Goal: Information Seeking & Learning: Learn about a topic

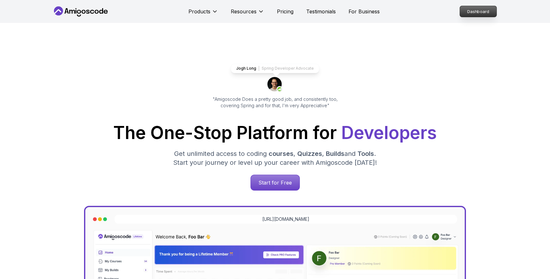
click at [481, 14] on p "Dashboard" at bounding box center [478, 11] width 37 height 11
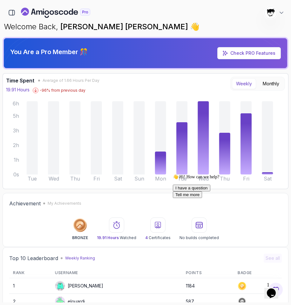
click at [272, 279] on icon "$i18n('chat', 'chat_widget')" at bounding box center [271, 293] width 9 height 10
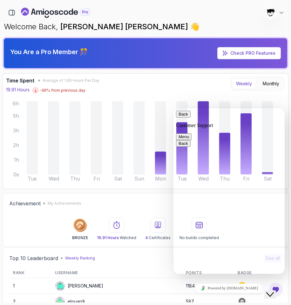
click at [274, 279] on icon "Close Chat This icon closes the chat window." at bounding box center [271, 295] width 8 height 8
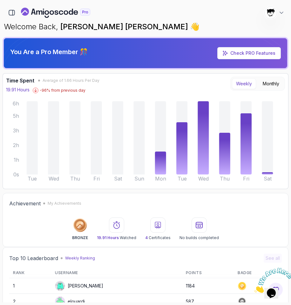
click at [255, 279] on icon "Close" at bounding box center [255, 290] width 0 height 5
click at [14, 11] on icon "button" at bounding box center [12, 12] width 6 height 5
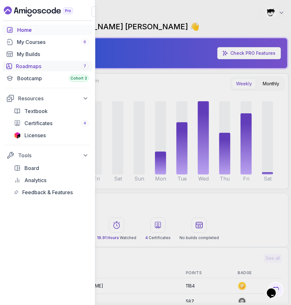
click at [23, 67] on div "Roadmaps 7" at bounding box center [52, 66] width 73 height 8
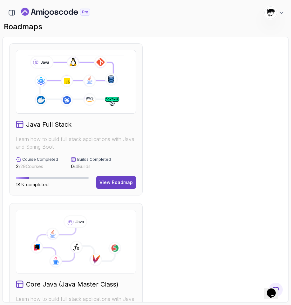
scroll to position [221, 0]
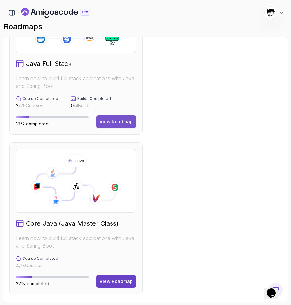
click at [115, 121] on div "View Roadmap" at bounding box center [116, 121] width 33 height 6
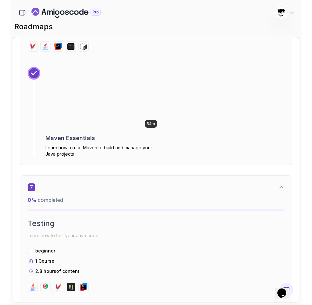
scroll to position [1463, 0]
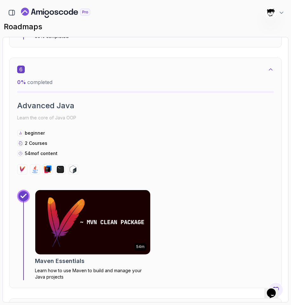
click at [274, 279] on icon "$i18n('chat', 'chat_widget')" at bounding box center [271, 293] width 9 height 10
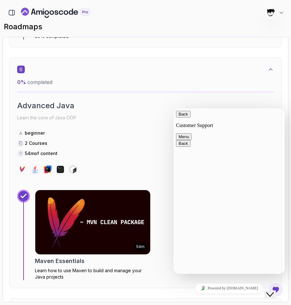
click at [174, 108] on div "Rate this chat Insert emoji" at bounding box center [174, 108] width 0 height 0
click at [174, 108] on textarea at bounding box center [174, 108] width 0 height 0
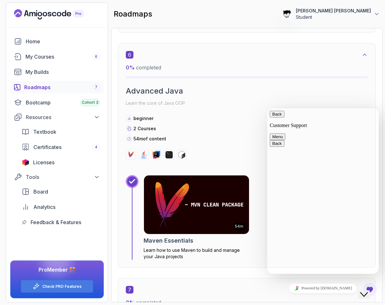
scroll to position [1440, 0]
click at [267, 108] on textarea at bounding box center [267, 108] width 0 height 0
click at [163, 92] on h2 "Advanced Java" at bounding box center [246, 91] width 242 height 10
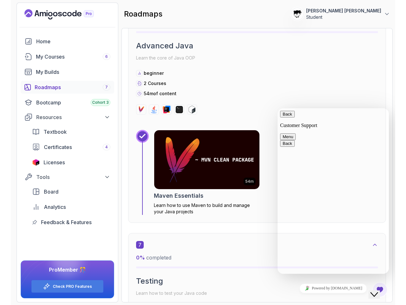
scroll to position [1494, 0]
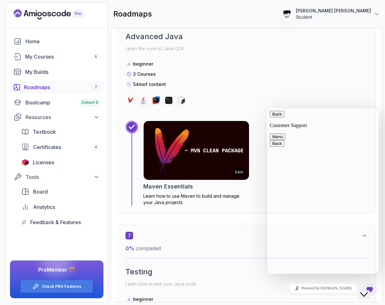
click at [366, 279] on icon "Close Chat This icon closes the chat window." at bounding box center [364, 295] width 8 height 8
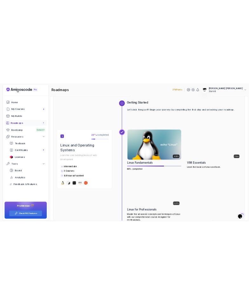
scroll to position [0, 0]
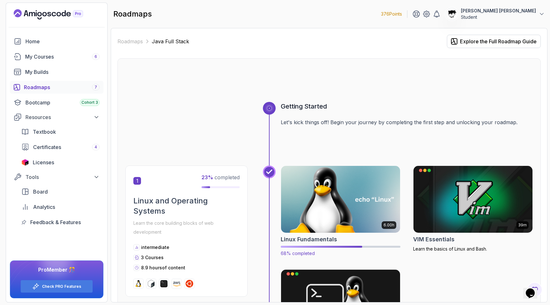
click at [339, 202] on img at bounding box center [340, 199] width 125 height 70
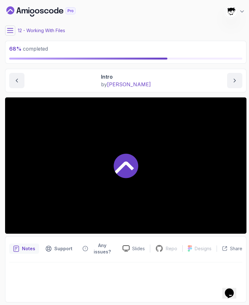
click at [11, 31] on icon at bounding box center [10, 30] width 6 height 6
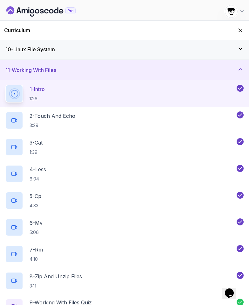
scroll to position [265, 0]
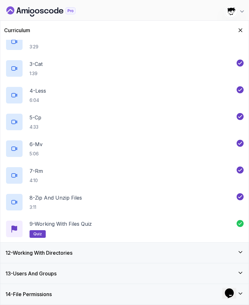
click at [37, 253] on h3 "12 - Working With Directories" at bounding box center [38, 253] width 67 height 8
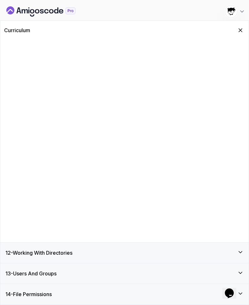
scroll to position [25, 0]
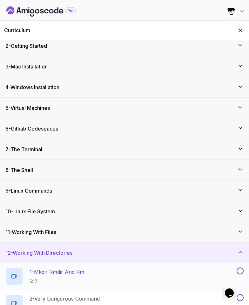
click at [56, 274] on p "1 - Mkdir Rmdir And Rm" at bounding box center [57, 272] width 55 height 8
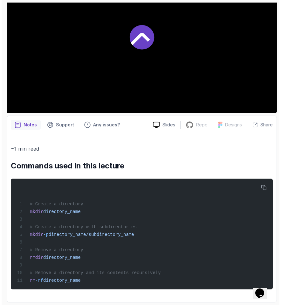
scroll to position [139, 0]
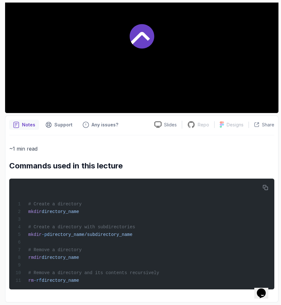
click at [45, 62] on div at bounding box center [142, 36] width 274 height 154
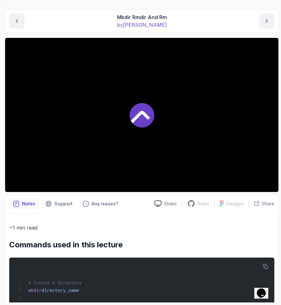
scroll to position [0, 0]
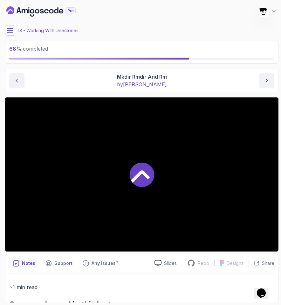
click at [15, 32] on button at bounding box center [10, 30] width 10 height 10
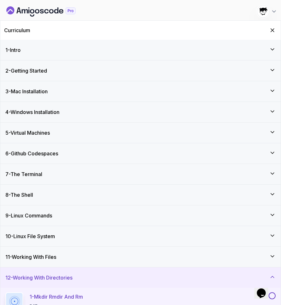
scroll to position [158, 0]
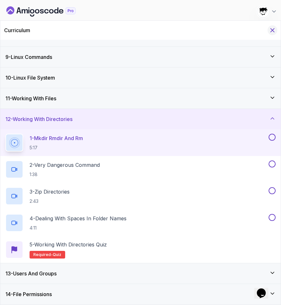
click at [273, 29] on icon "Hide Curriculum for mobile" at bounding box center [272, 30] width 7 height 7
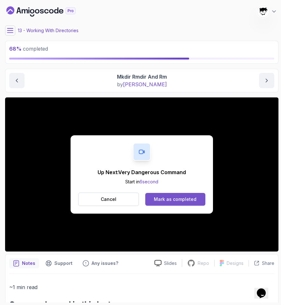
click at [169, 198] on div "Mark as completed" at bounding box center [175, 199] width 43 height 6
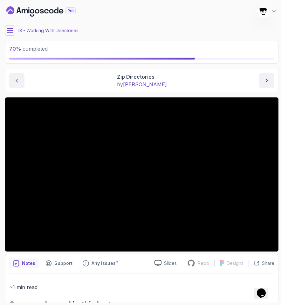
click at [13, 27] on button at bounding box center [10, 30] width 10 height 10
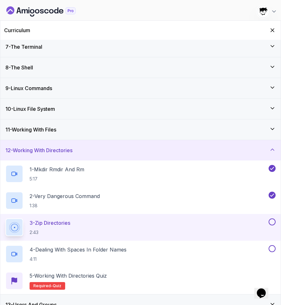
scroll to position [158, 0]
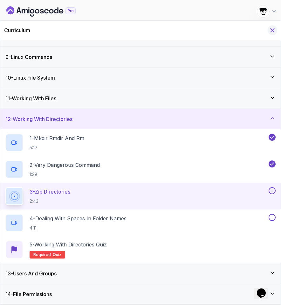
click at [271, 30] on icon "Hide Curriculum for mobile" at bounding box center [272, 30] width 7 height 7
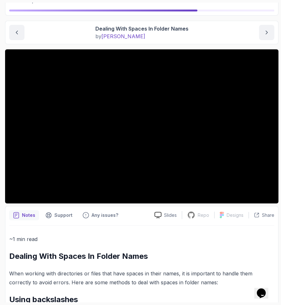
scroll to position [128, 0]
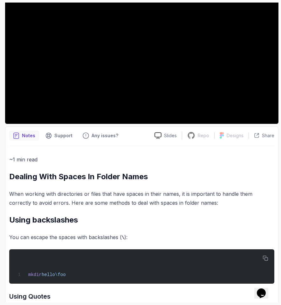
click at [44, 184] on div "~1 min read Dealing With Spaces In Folder Names When working with directories o…" at bounding box center [141, 296] width 265 height 282
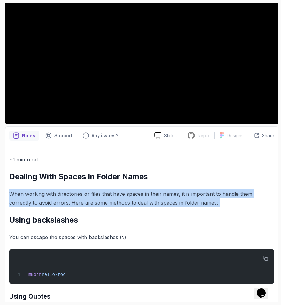
click at [44, 184] on div "~1 min read Dealing With Spaces In Folder Names When working with directories o…" at bounding box center [141, 296] width 265 height 282
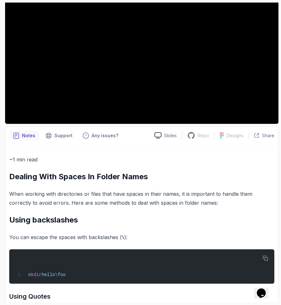
click at [37, 144] on div "Notes Support Any issues? Slides Repo Repository not available Designs Design n…" at bounding box center [142, 287] width 274 height 323
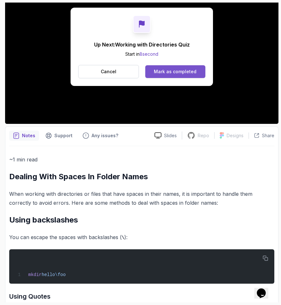
click at [170, 74] on div "Mark as completed" at bounding box center [175, 71] width 43 height 6
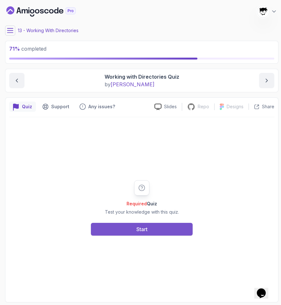
click at [127, 226] on button "Start" at bounding box center [142, 229] width 102 height 13
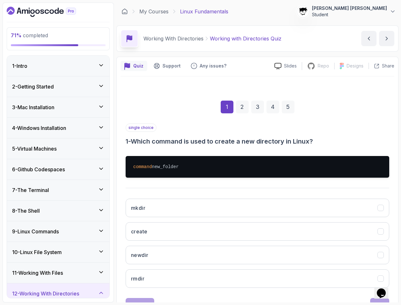
scroll to position [26, 0]
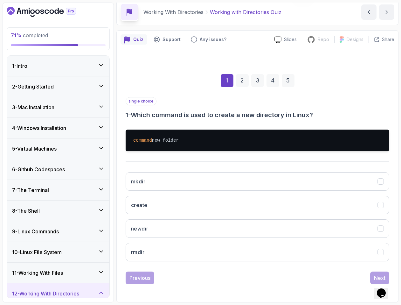
click at [153, 113] on h3 "1 - Which command is used to create a new directory in Linux?" at bounding box center [258, 114] width 264 height 9
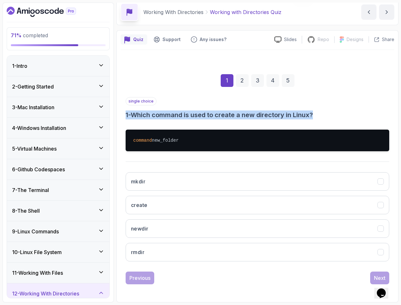
click at [153, 113] on h3 "1 - Which command is used to create a new directory in Linux?" at bounding box center [258, 114] width 264 height 9
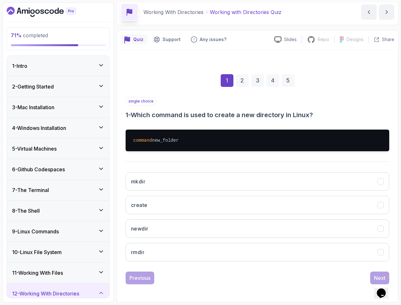
click at [163, 129] on div "command new_folder" at bounding box center [258, 140] width 264 height 32
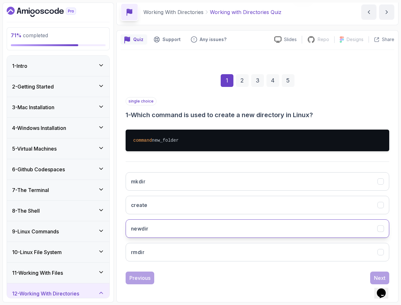
click at [144, 237] on button "newdir" at bounding box center [258, 228] width 264 height 18
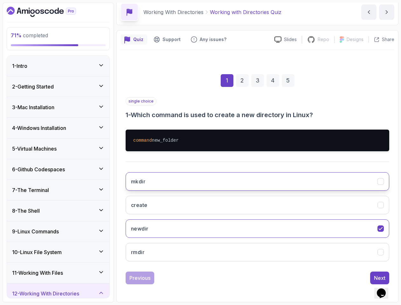
click at [151, 175] on button "mkdir" at bounding box center [258, 181] width 264 height 18
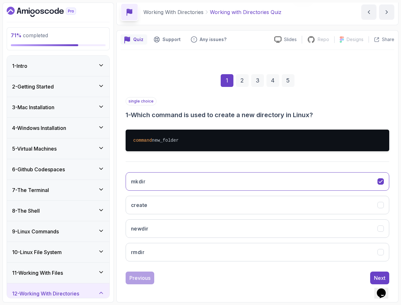
click at [377, 279] on div "Opens Chat This icon Opens the chat window." at bounding box center [384, 282] width 15 height 0
click at [373, 275] on button "Next" at bounding box center [379, 277] width 19 height 13
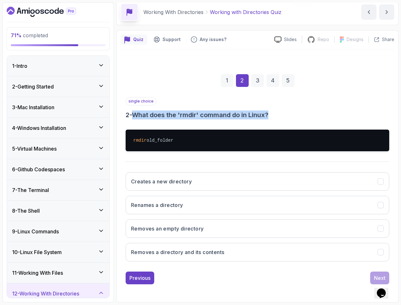
drag, startPoint x: 132, startPoint y: 111, endPoint x: 322, endPoint y: 111, distance: 189.6
click at [322, 111] on h3 "2 - What does the 'rmdir' command do in Linux?" at bounding box center [258, 114] width 264 height 9
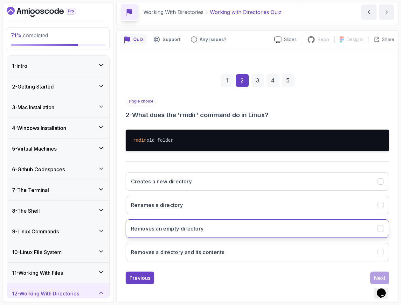
click at [160, 227] on h3 "Removes an empty directory" at bounding box center [167, 229] width 73 height 8
click at [376, 276] on div "Next" at bounding box center [379, 278] width 11 height 8
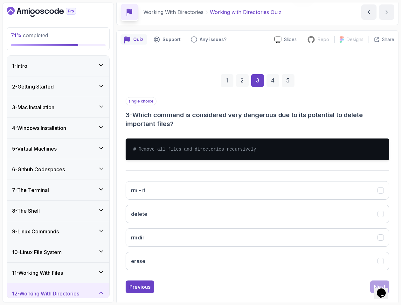
scroll to position [35, 0]
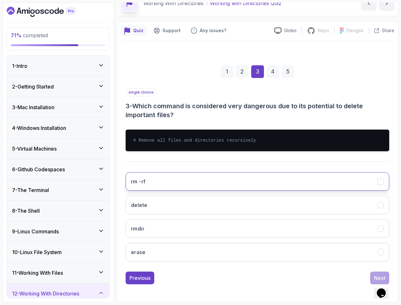
click at [150, 181] on button "rm -rf" at bounding box center [258, 181] width 264 height 18
click at [371, 274] on button "Next" at bounding box center [379, 277] width 19 height 13
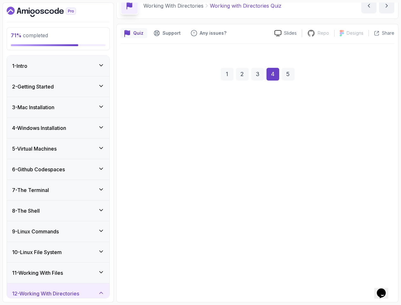
scroll to position [33, 0]
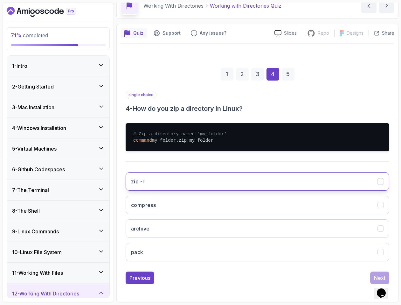
click at [155, 185] on button "zip -r" at bounding box center [258, 181] width 264 height 18
click at [374, 275] on div "Next" at bounding box center [379, 278] width 11 height 8
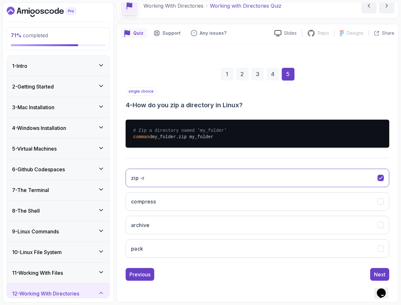
scroll to position [0, 0]
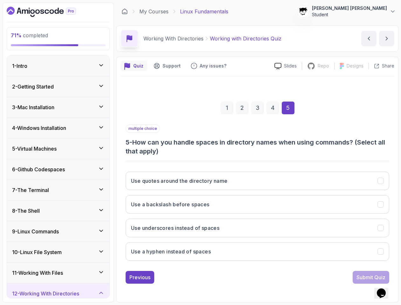
click at [181, 146] on h3 "5 - How can you handle spaces in directory names when using commands? (Select a…" at bounding box center [258, 147] width 264 height 18
click at [181, 149] on h3 "5 - How can you handle spaces in directory names when using commands? (Select a…" at bounding box center [258, 147] width 264 height 18
click at [146, 184] on button "Use quotes around the directory name" at bounding box center [258, 181] width 264 height 18
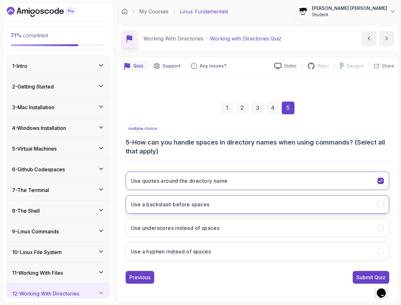
click at [188, 201] on h3 "Use a backslash before spaces" at bounding box center [170, 204] width 79 height 8
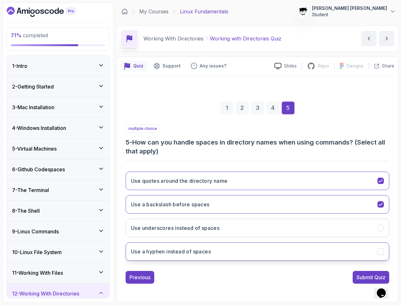
click at [173, 251] on h3 "Use a hyphen instead of spaces" at bounding box center [171, 252] width 80 height 8
click at [231, 251] on button "Use a hyphen instead of spaces" at bounding box center [258, 251] width 264 height 18
click at [359, 276] on div "Submit Quiz" at bounding box center [371, 277] width 29 height 8
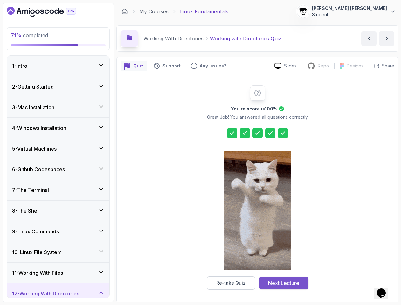
scroll to position [0, 0]
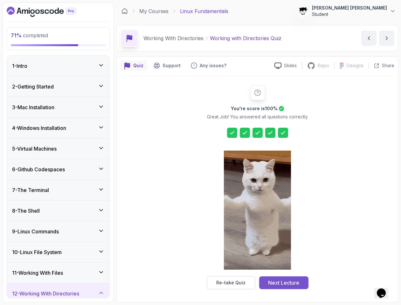
click at [286, 279] on div "Next Lecture" at bounding box center [283, 283] width 31 height 8
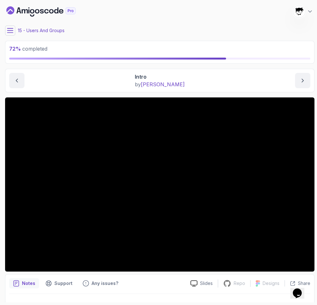
click at [14, 23] on main "My Courses Linux Fundamentals 376 Points [PERSON_NAME] [PERSON_NAME] Student 15…" at bounding box center [160, 153] width 310 height 300
click at [12, 30] on icon at bounding box center [10, 30] width 6 height 6
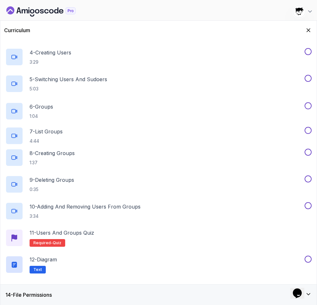
scroll to position [346, 0]
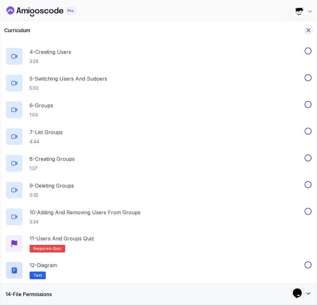
click at [311, 30] on icon "Hide Curriculum for mobile" at bounding box center [308, 30] width 7 height 7
